Goal: Information Seeking & Learning: Learn about a topic

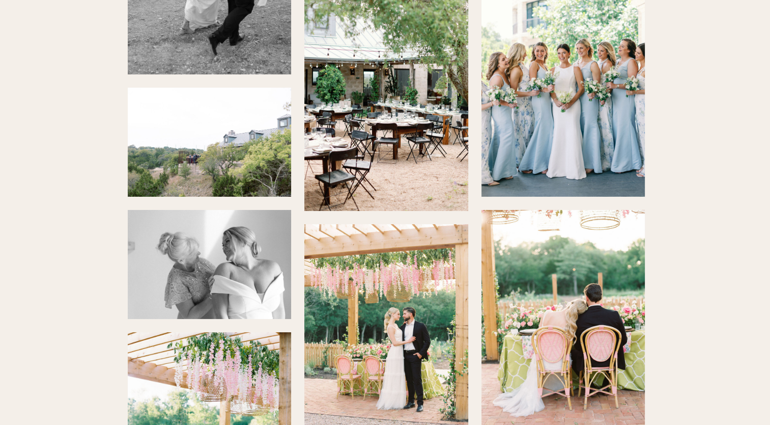
scroll to position [2063, 0]
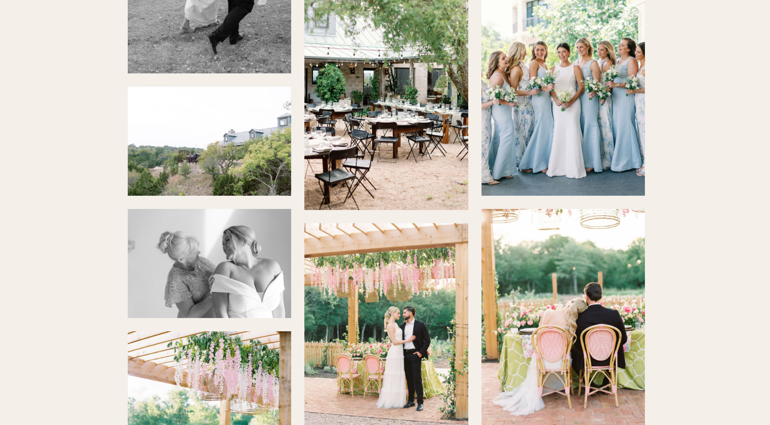
click at [560, 87] on img at bounding box center [564, 72] width 164 height 245
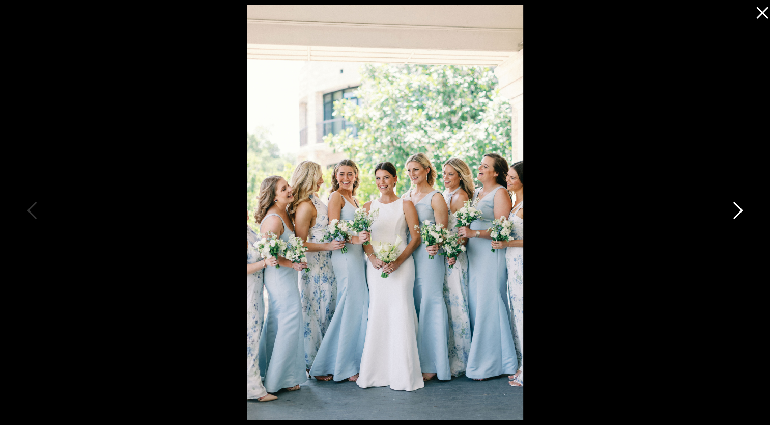
click at [736, 203] on icon at bounding box center [736, 213] width 25 height 31
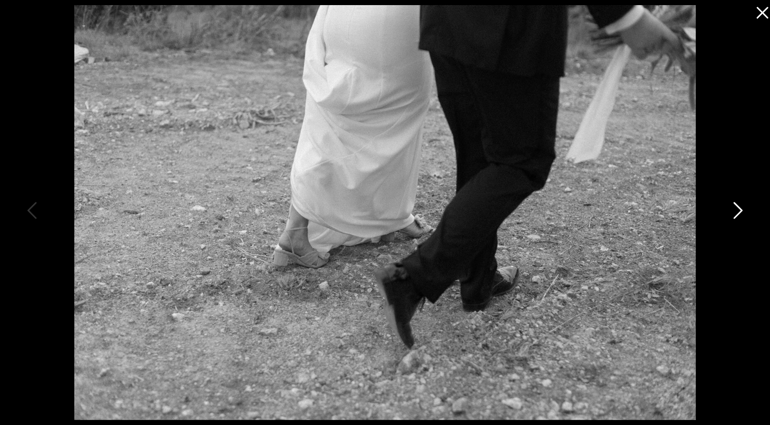
click at [737, 207] on icon at bounding box center [736, 213] width 25 height 31
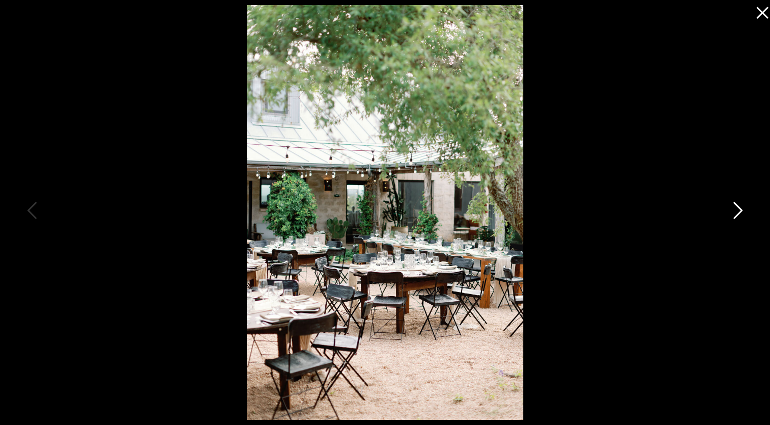
click at [737, 207] on icon at bounding box center [736, 213] width 25 height 31
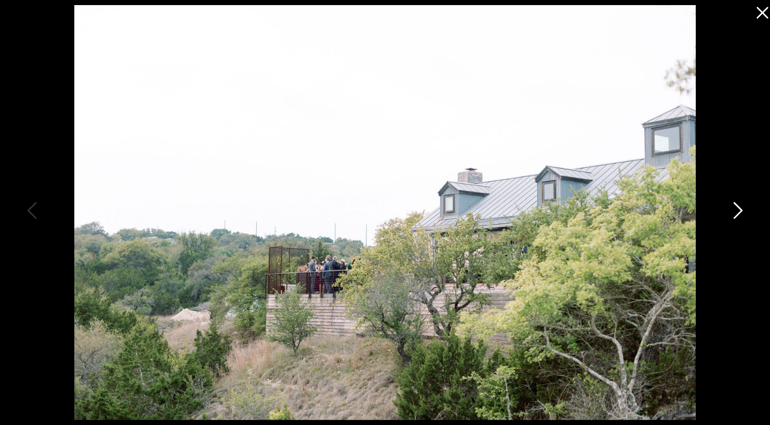
click at [737, 207] on icon at bounding box center [736, 213] width 25 height 31
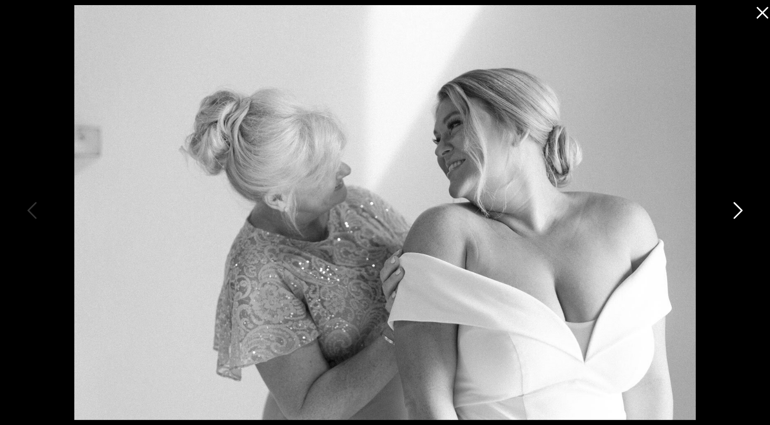
click at [737, 207] on icon at bounding box center [736, 213] width 25 height 31
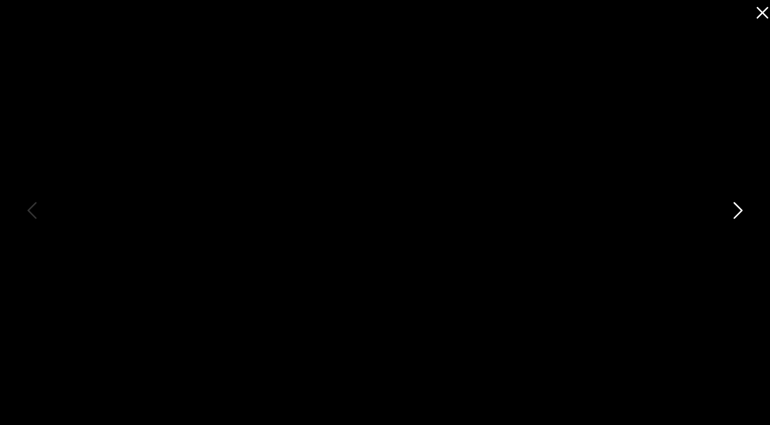
click at [737, 207] on icon at bounding box center [736, 213] width 25 height 31
click at [762, 10] on icon at bounding box center [760, 10] width 20 height 20
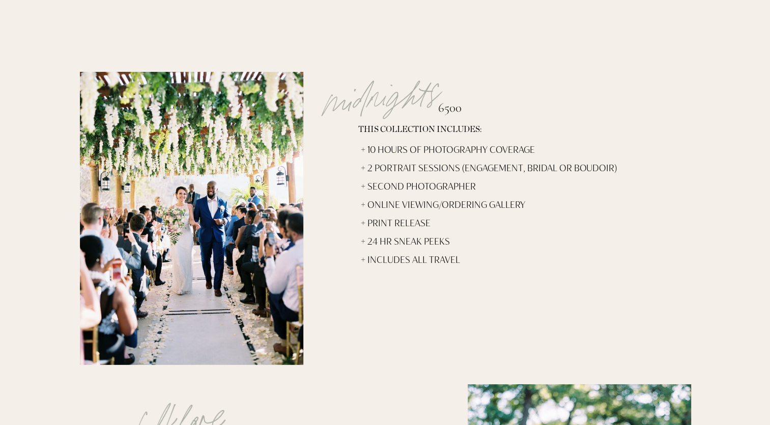
scroll to position [3347, 0]
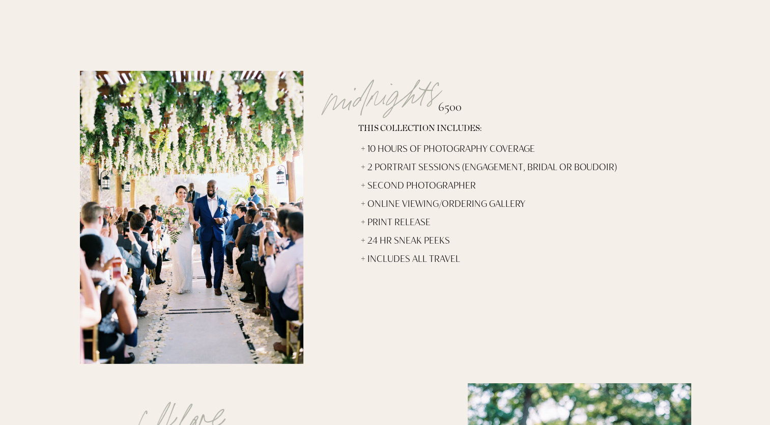
click at [488, 221] on p "+ `10 hours of photography coverage + 2 portrait sessions (engagement, bridal o…" at bounding box center [496, 242] width 271 height 206
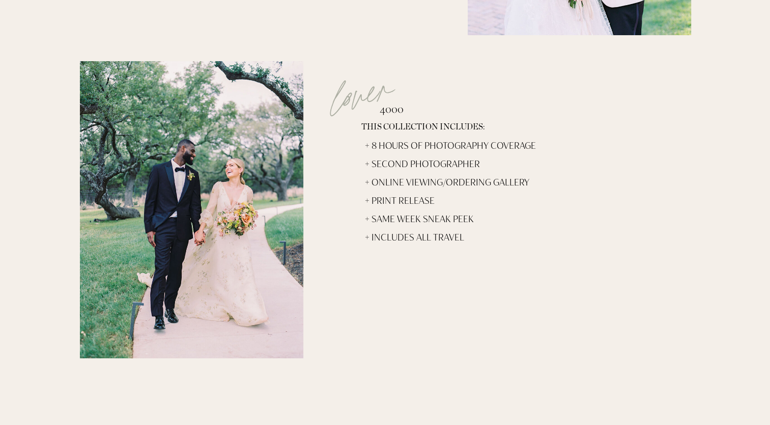
scroll to position [3981, 0]
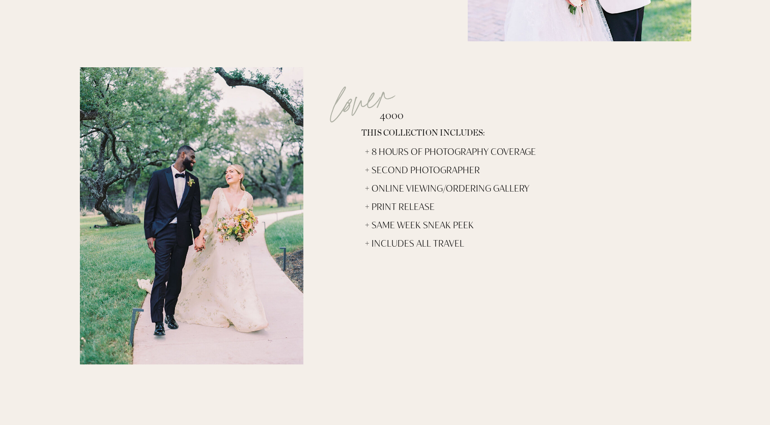
click at [488, 221] on p "+ 8 hours of photography coverage + Second photographer + Online viewing/orderi…" at bounding box center [503, 202] width 276 height 120
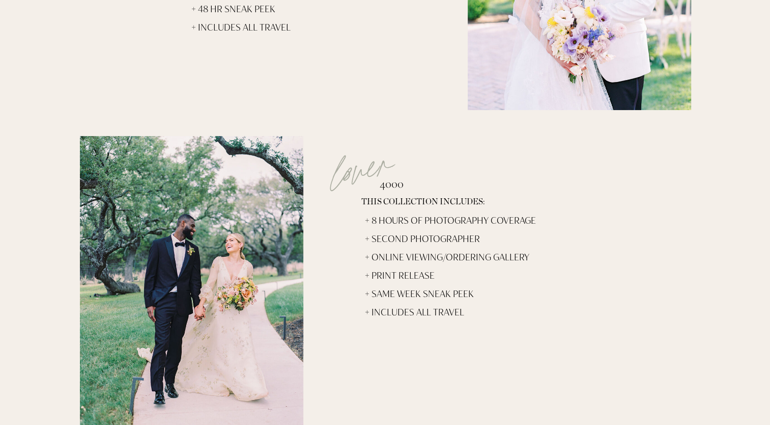
scroll to position [3912, 0]
